Goal: Task Accomplishment & Management: Complete application form

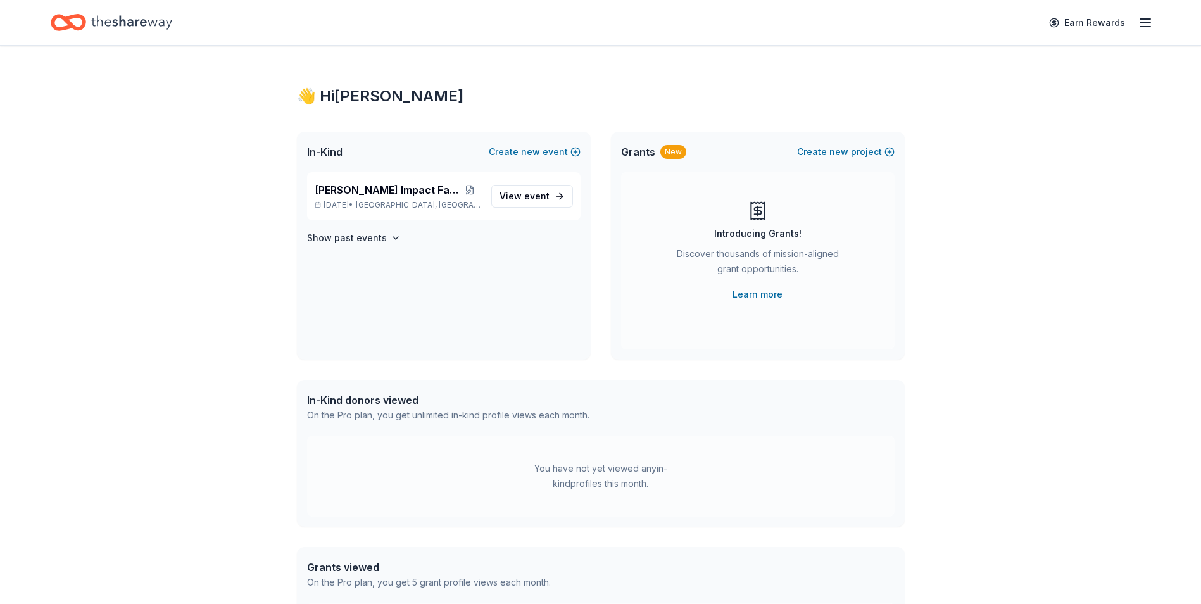
scroll to position [247, 0]
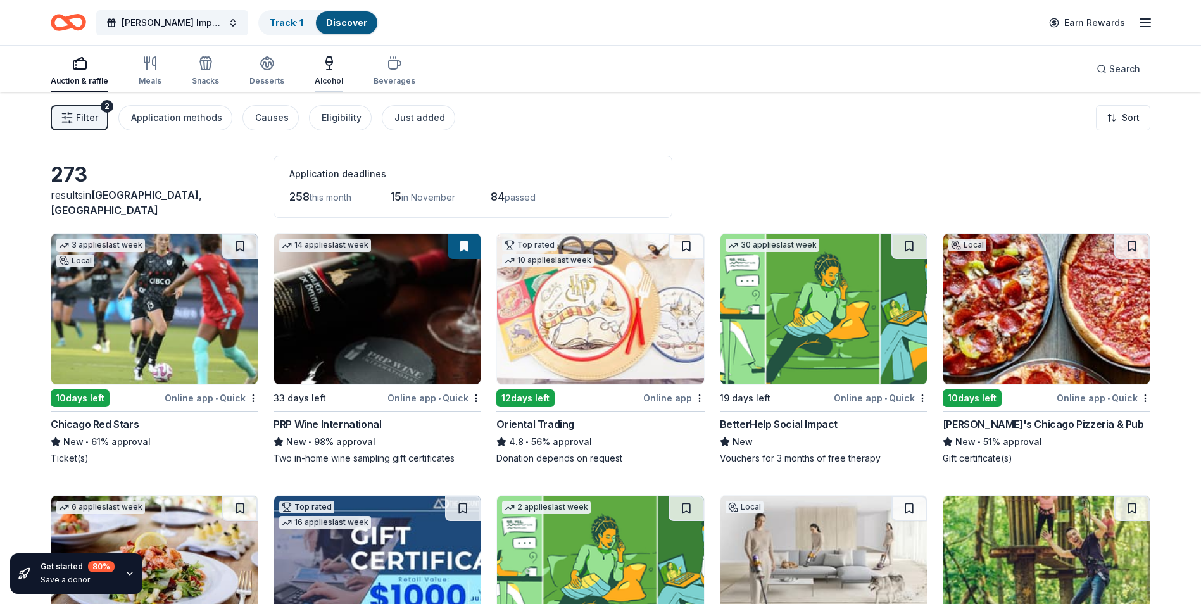
click at [323, 71] on div "Alcohol" at bounding box center [329, 71] width 28 height 30
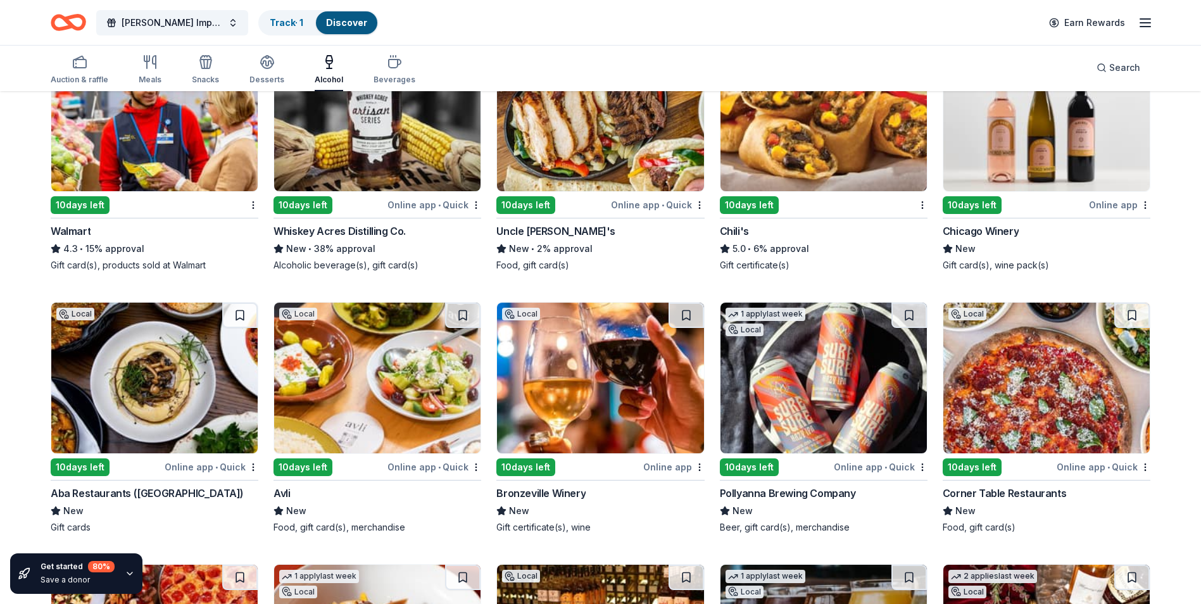
scroll to position [1027, 0]
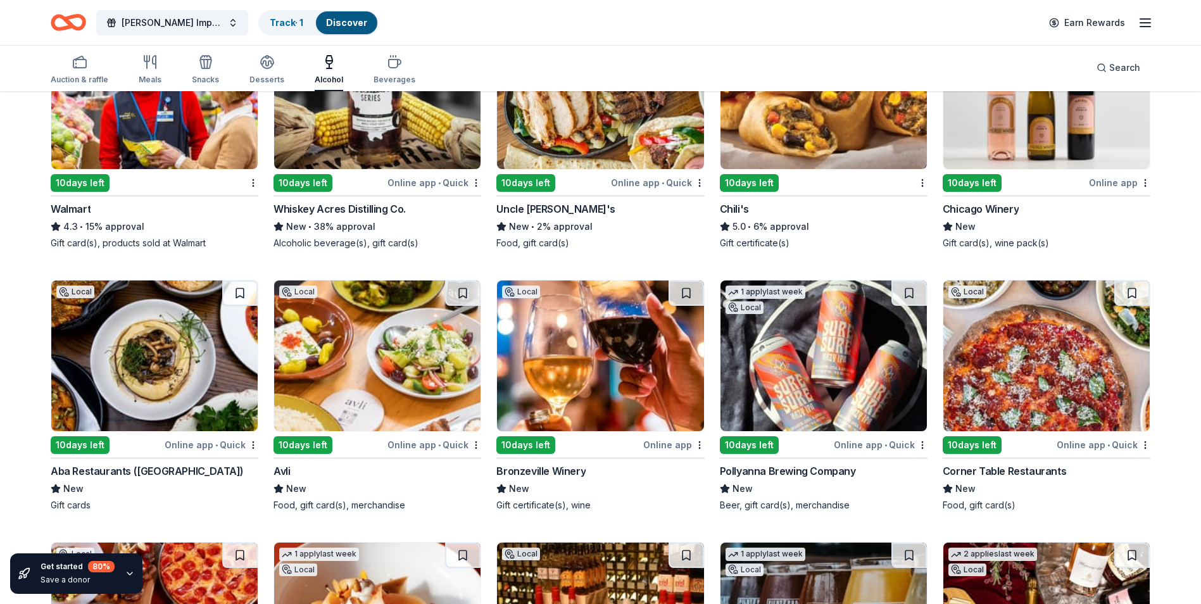
click at [609, 362] on img at bounding box center [600, 355] width 206 height 151
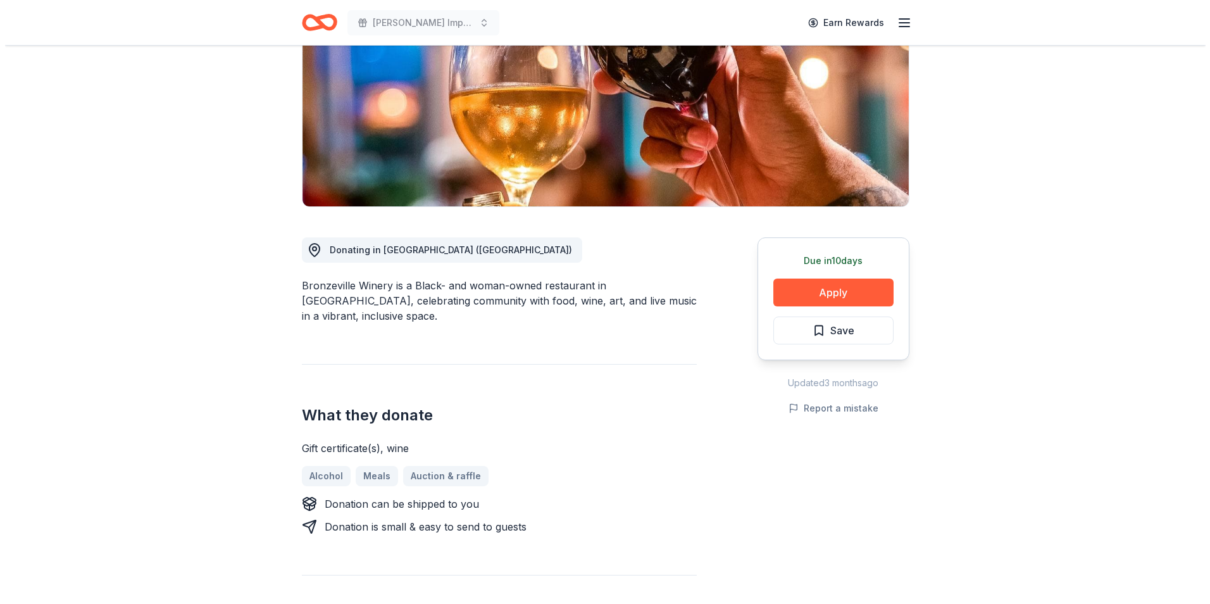
scroll to position [190, 0]
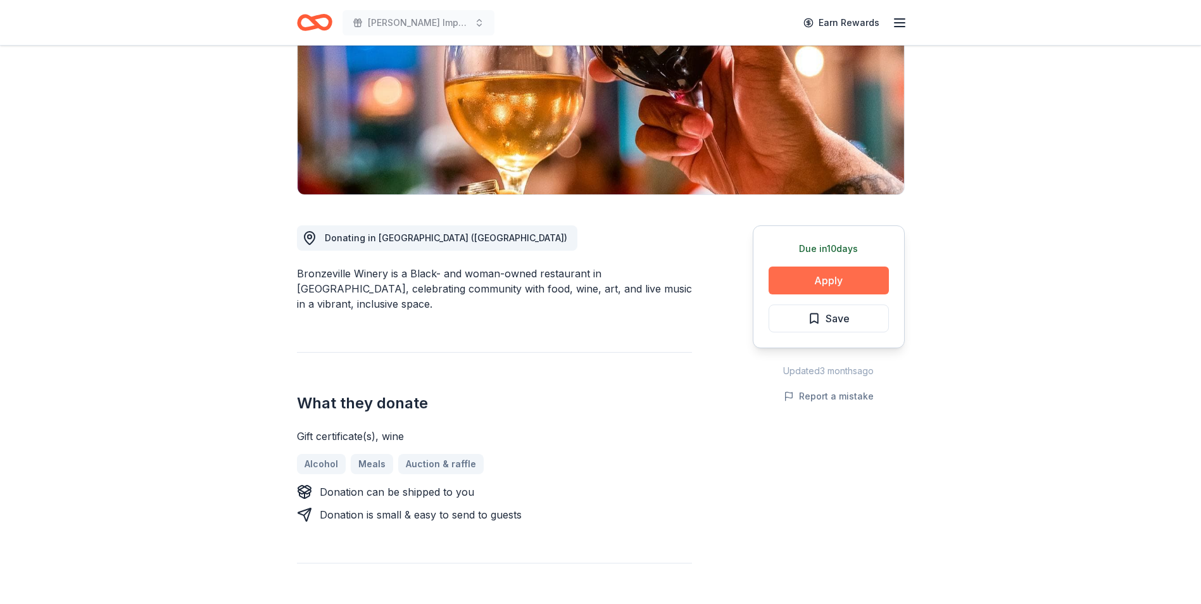
click at [836, 278] on button "Apply" at bounding box center [828, 280] width 120 height 28
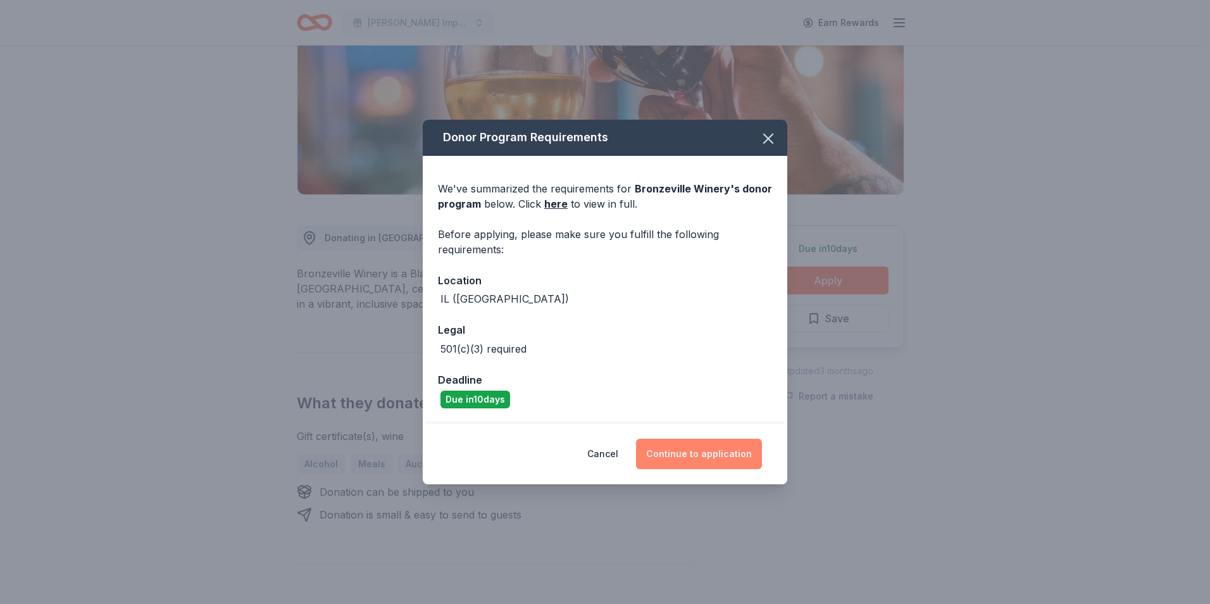
click at [723, 452] on button "Continue to application" at bounding box center [699, 454] width 126 height 30
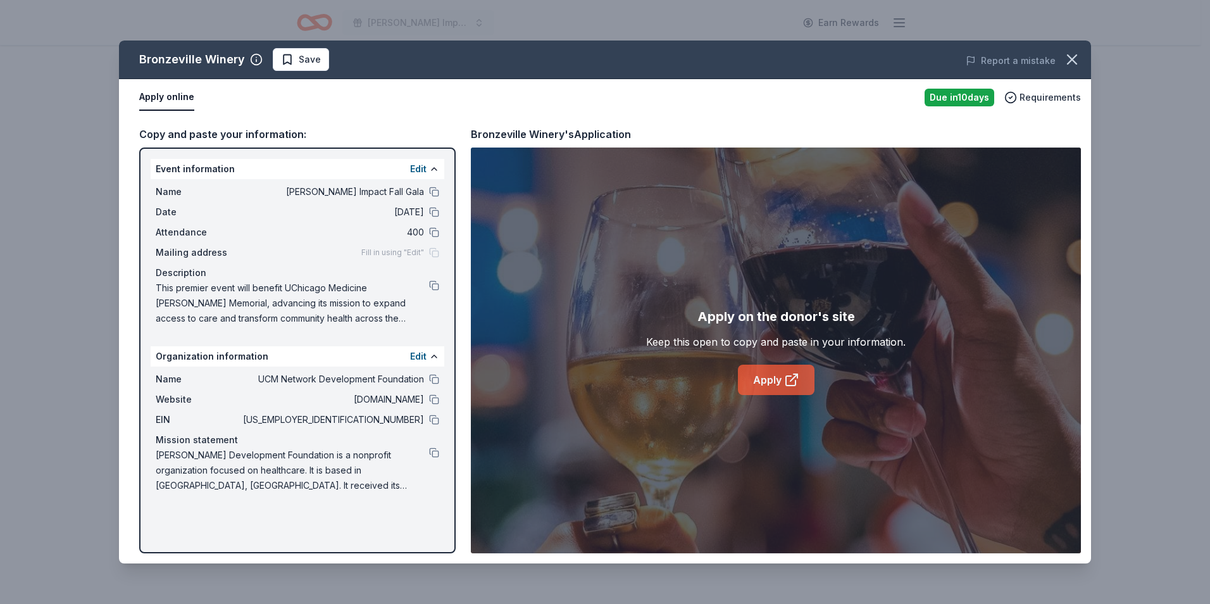
click at [804, 389] on link "Apply" at bounding box center [776, 380] width 77 height 30
